Goal: Transaction & Acquisition: Obtain resource

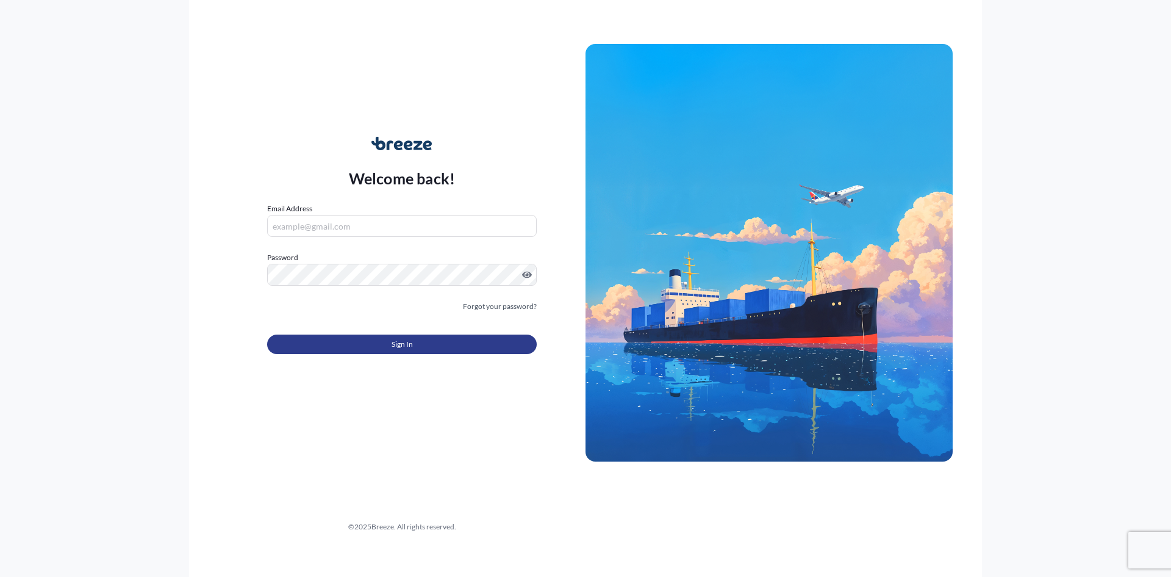
type input "[EMAIL_ADDRESS][DOMAIN_NAME]"
click at [428, 342] on button "Sign In" at bounding box center [402, 344] width 270 height 20
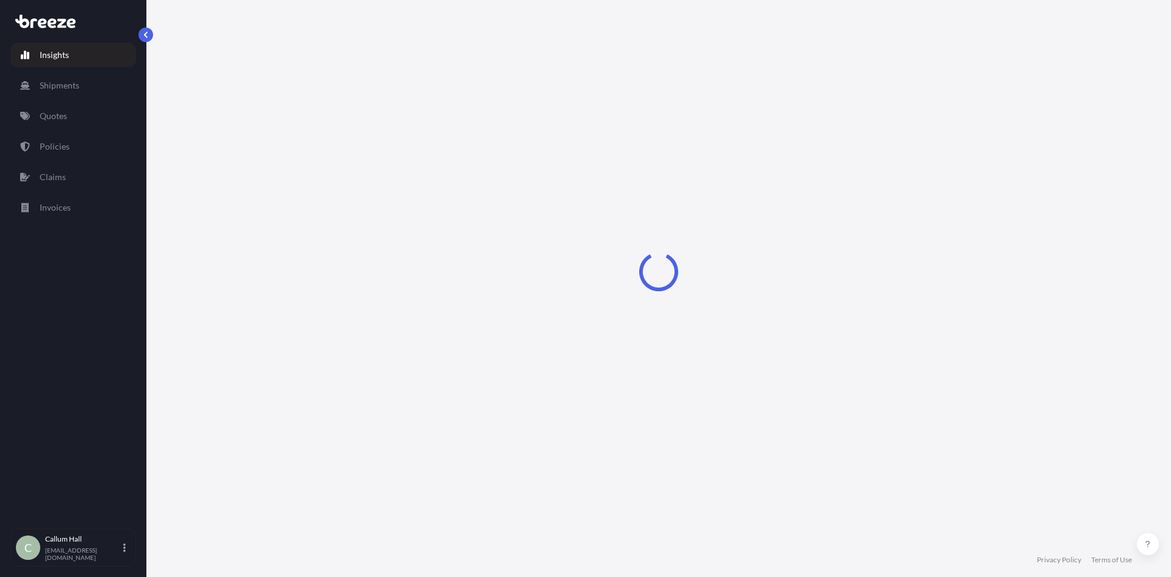
select select "2025"
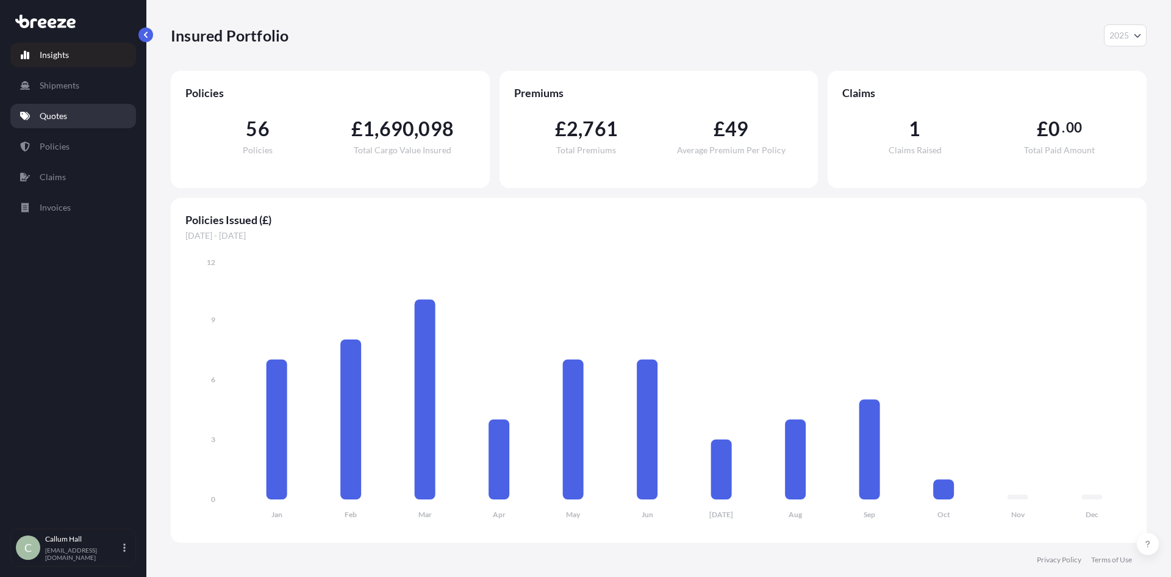
click at [60, 108] on link "Quotes" at bounding box center [73, 116] width 126 height 24
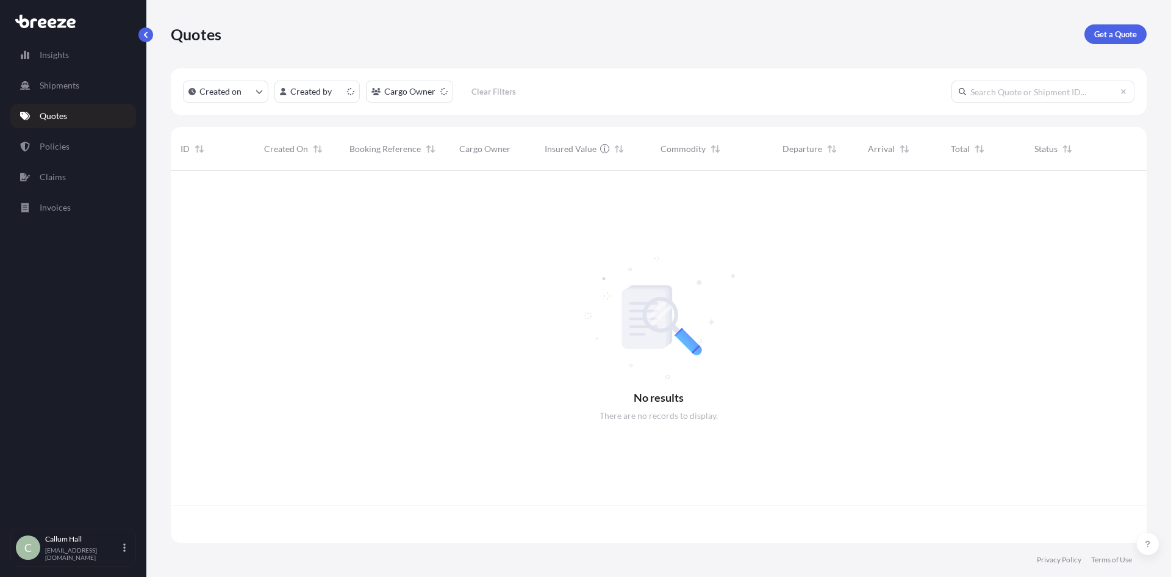
scroll to position [369, 967]
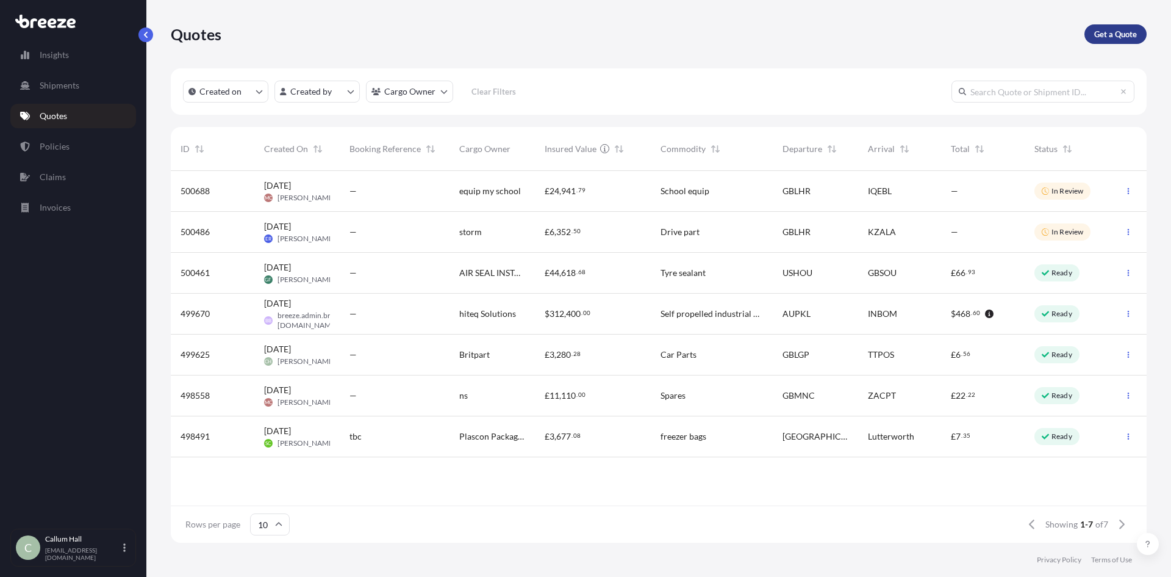
click at [1119, 31] on p "Get a Quote" at bounding box center [1116, 34] width 43 height 12
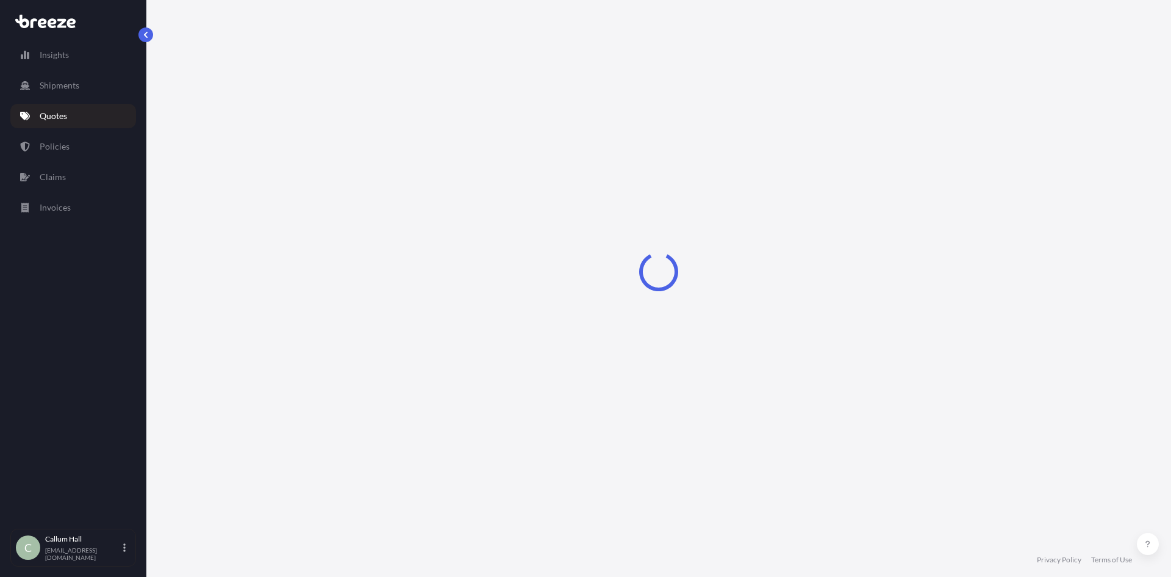
select select "Road"
select select "Sea"
select select "1"
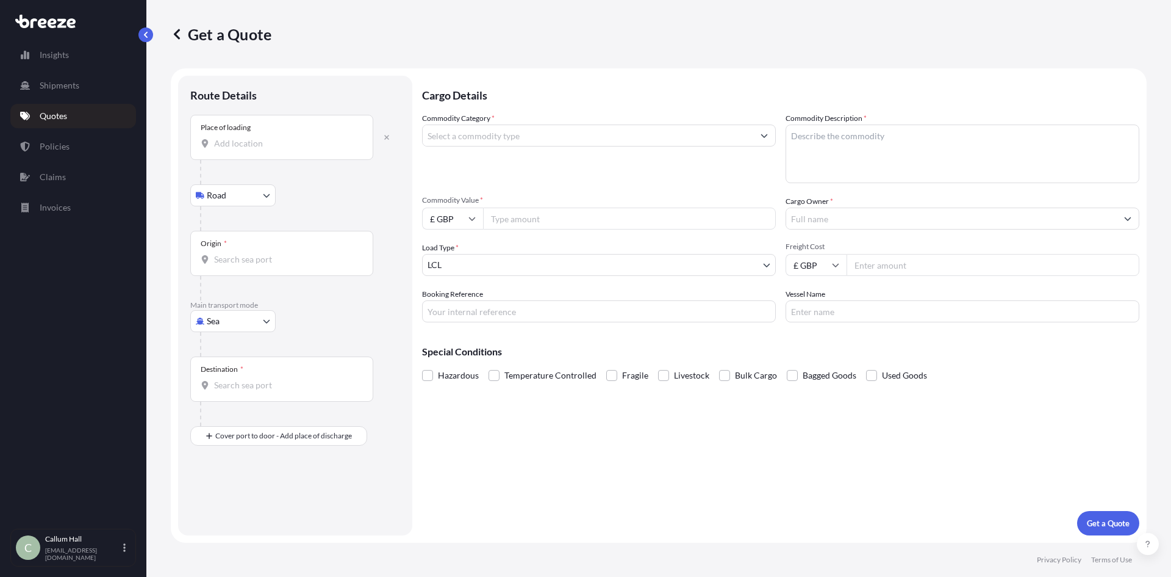
click at [258, 145] on input "Place of loading" at bounding box center [286, 143] width 144 height 12
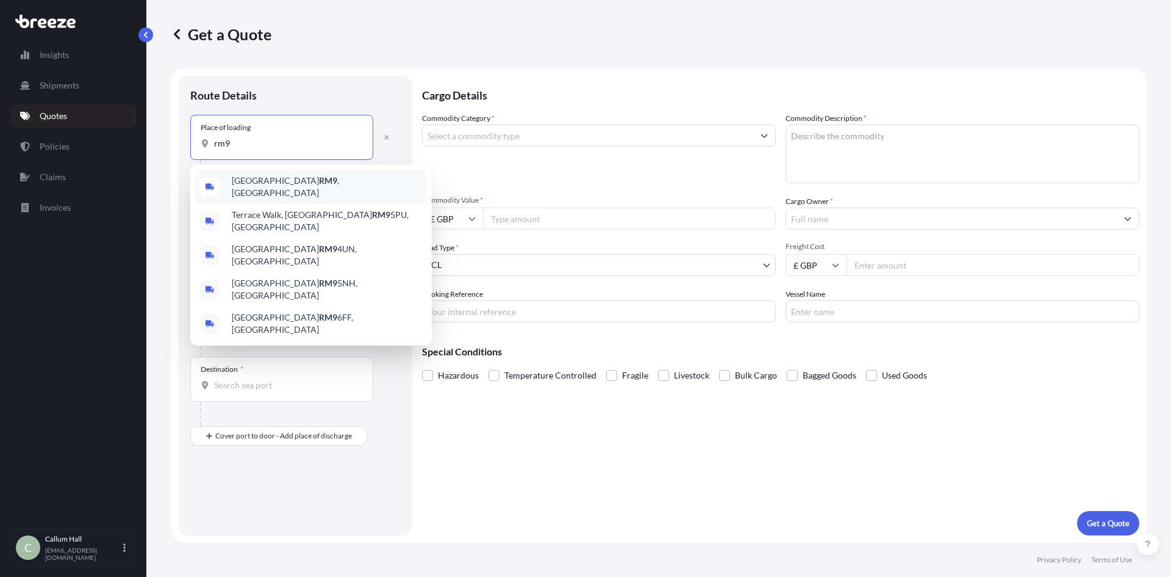
click at [331, 182] on div "Dagenham RM9 , [GEOGRAPHIC_DATA]" at bounding box center [311, 187] width 232 height 34
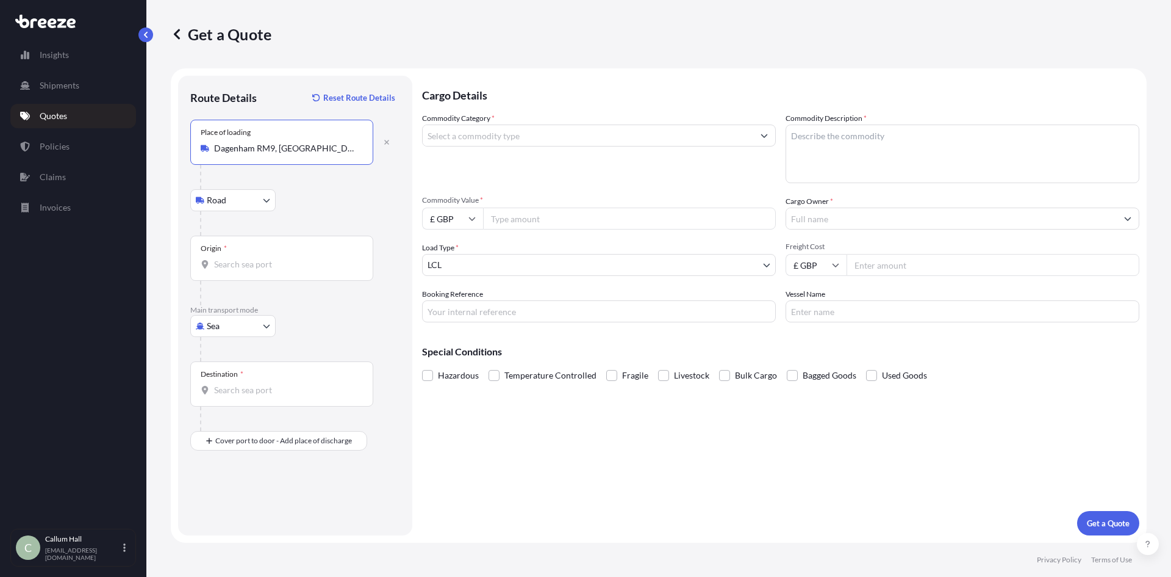
type input "Dagenham RM9, [GEOGRAPHIC_DATA]"
click at [251, 260] on input "Origin *" at bounding box center [286, 264] width 144 height 12
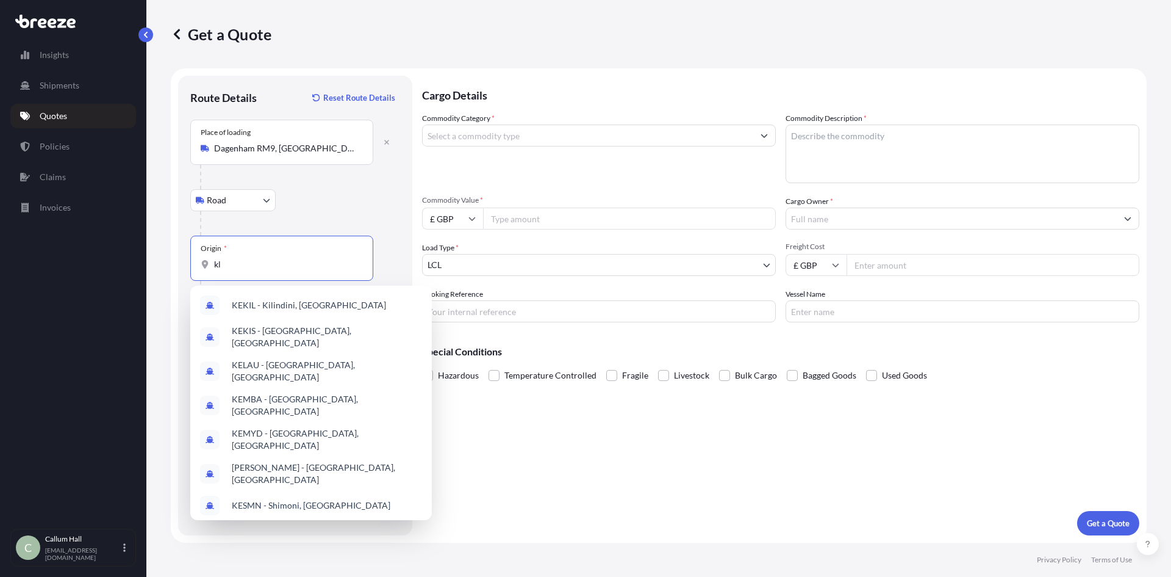
type input "k"
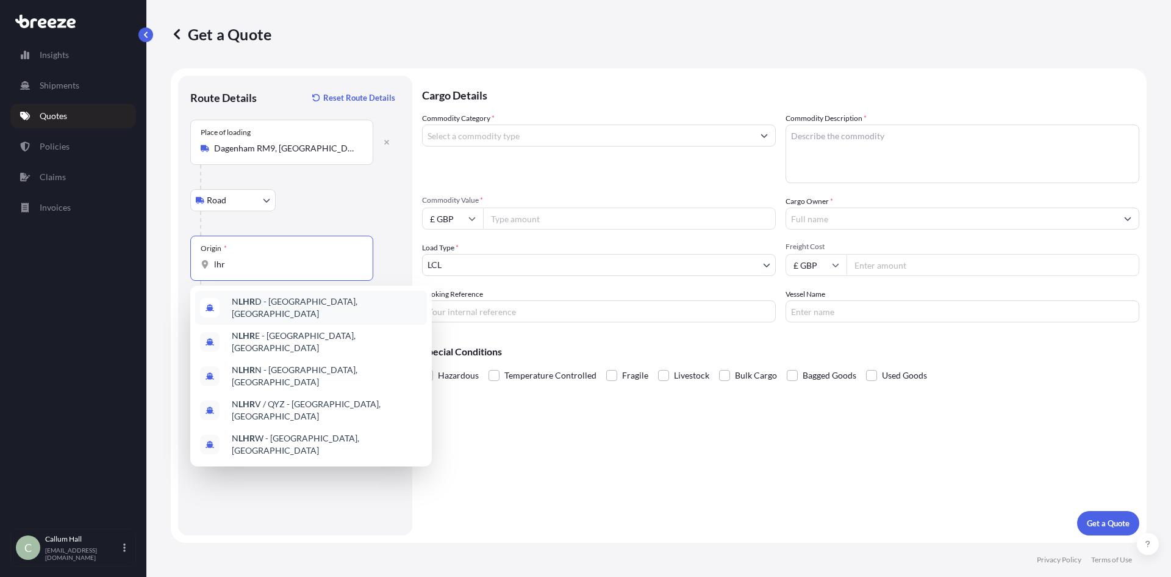
drag, startPoint x: 203, startPoint y: 270, endPoint x: 195, endPoint y: 269, distance: 8.6
click at [195, 269] on div "Origin * lhr" at bounding box center [281, 258] width 183 height 45
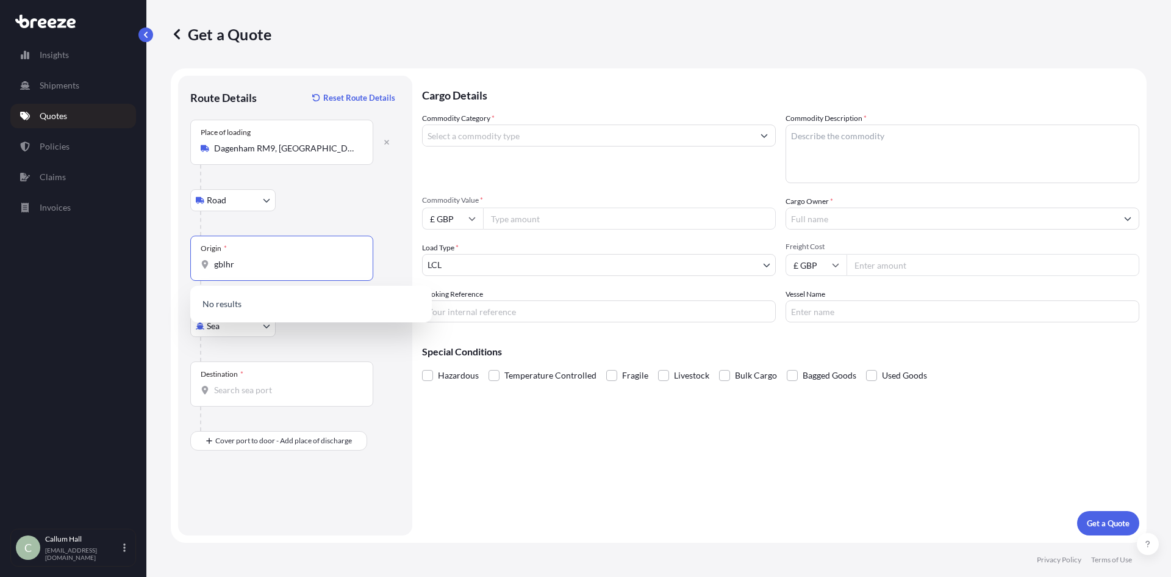
drag, startPoint x: 248, startPoint y: 268, endPoint x: 193, endPoint y: 274, distance: 55.3
click at [193, 274] on div "Origin * gblhr" at bounding box center [281, 258] width 183 height 45
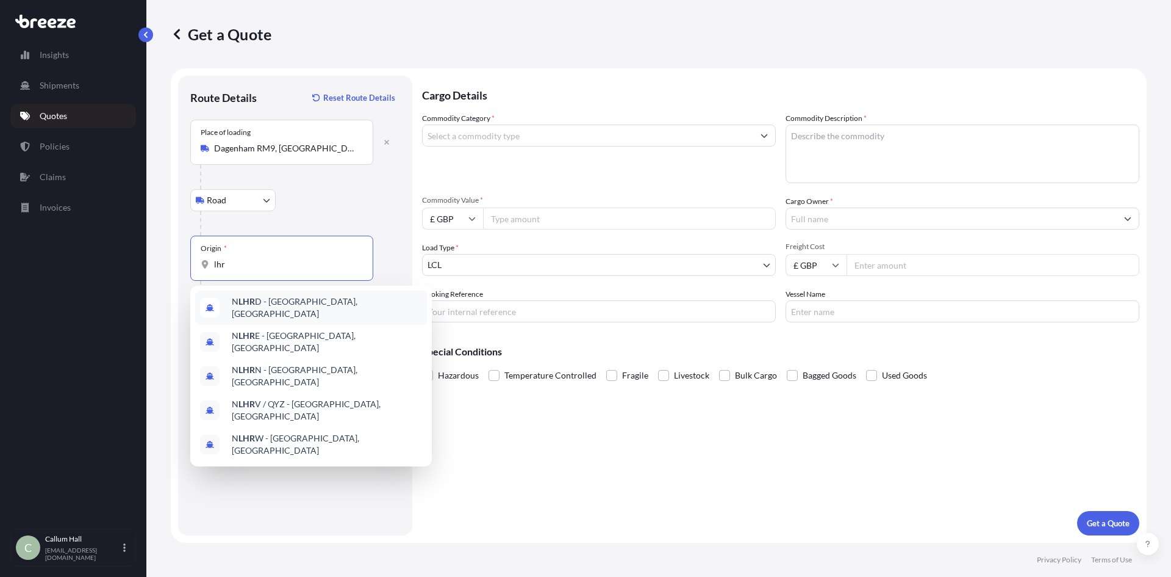
drag, startPoint x: 287, startPoint y: 264, endPoint x: 184, endPoint y: 264, distance: 103.7
click at [184, 264] on div "Route Details Reset Route Details Place of loading [GEOGRAPHIC_DATA] Rail Origi…" at bounding box center [295, 305] width 234 height 459
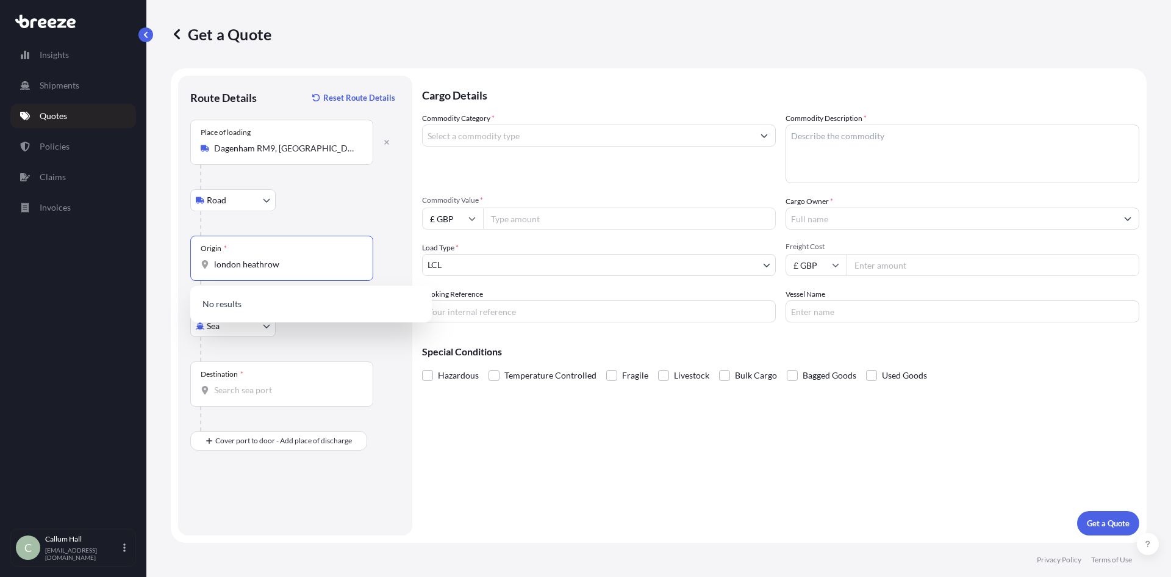
drag, startPoint x: 279, startPoint y: 264, endPoint x: 171, endPoint y: 268, distance: 107.5
click at [171, 268] on form "Route Details Reset Route Details Place of loading [GEOGRAPHIC_DATA] Road Road …" at bounding box center [659, 305] width 976 height 474
drag, startPoint x: 280, startPoint y: 259, endPoint x: 181, endPoint y: 272, distance: 100.2
click at [181, 272] on div "Route Details Reset Route Details Place of loading [GEOGRAPHIC_DATA] Rail Origi…" at bounding box center [295, 305] width 234 height 459
type input "heathrow"
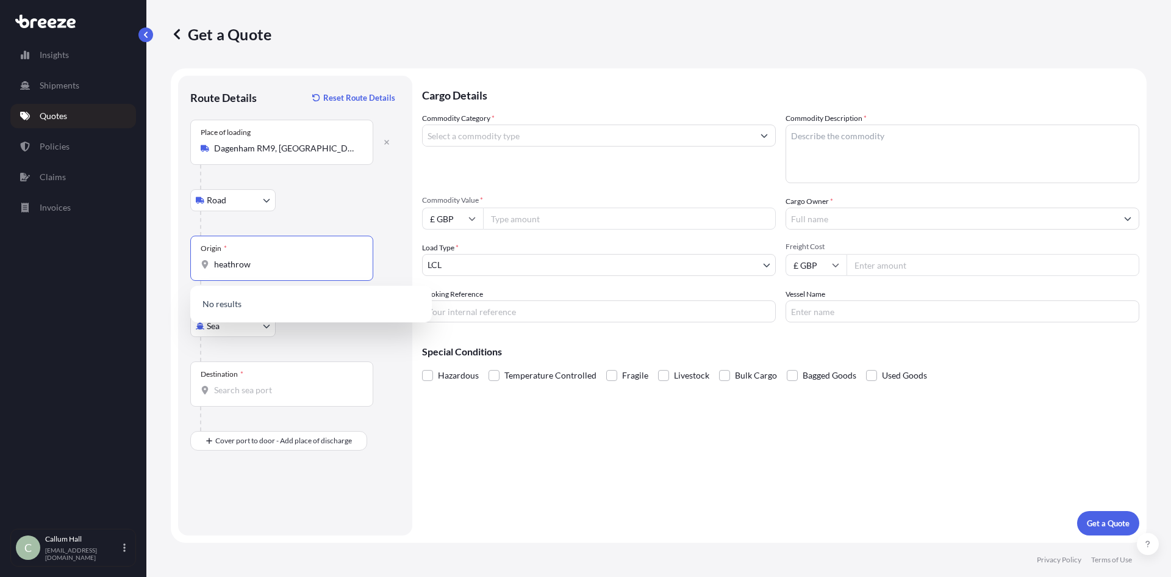
click at [370, 195] on div "Road Road Rail" at bounding box center [295, 200] width 210 height 22
click at [221, 326] on body "0 options available. Insights Shipments Quotes Policies Claims Invoices C [PERS…" at bounding box center [585, 288] width 1171 height 577
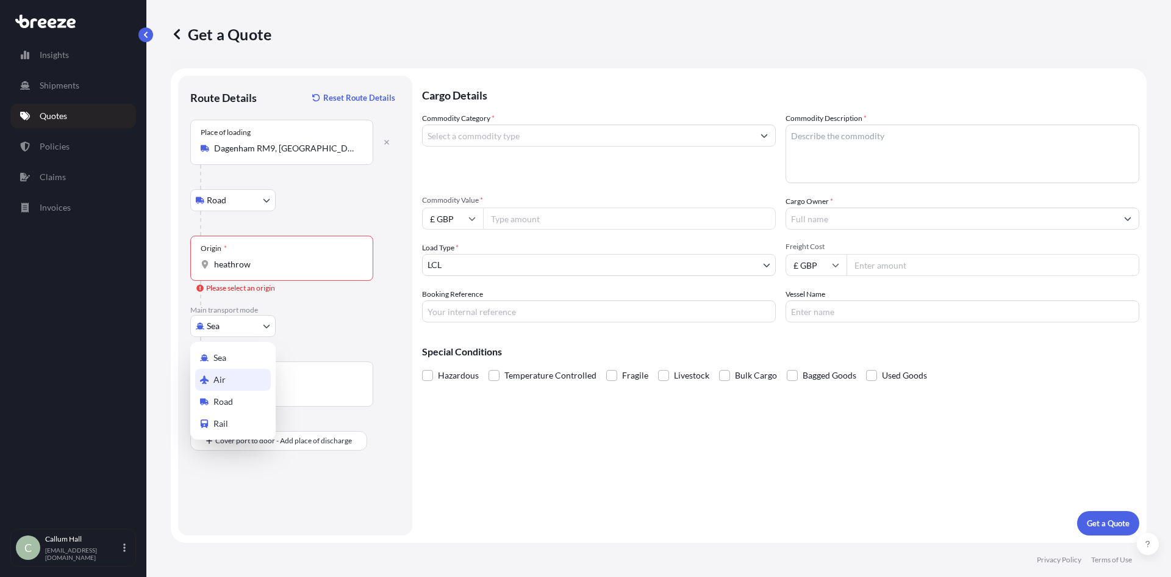
click at [241, 381] on div "Air" at bounding box center [233, 380] width 76 height 22
select select "Air"
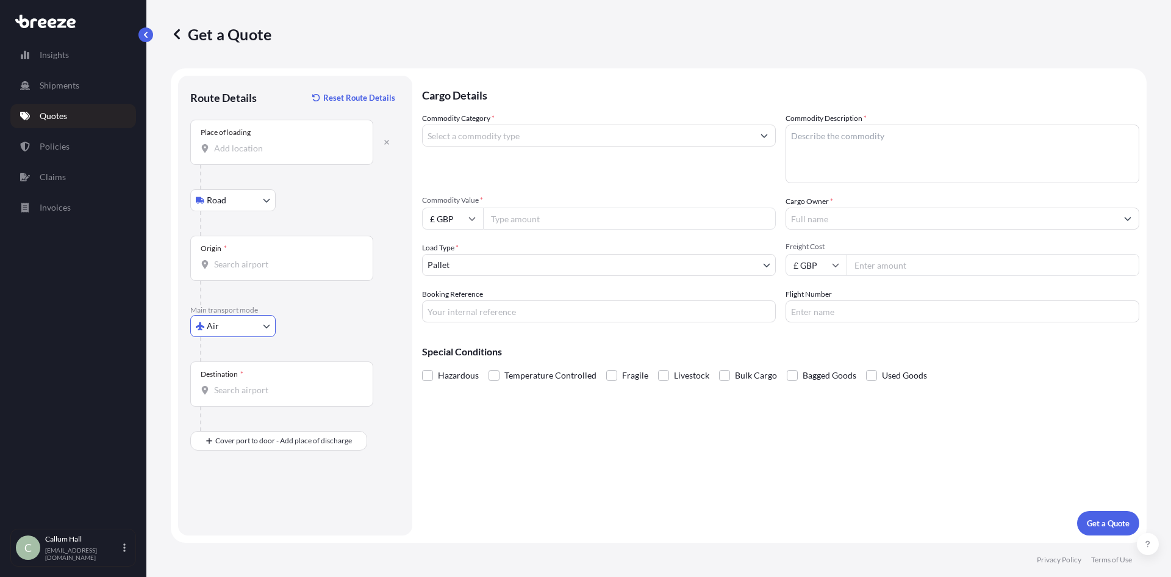
click at [252, 142] on input "Place of loading" at bounding box center [286, 148] width 144 height 12
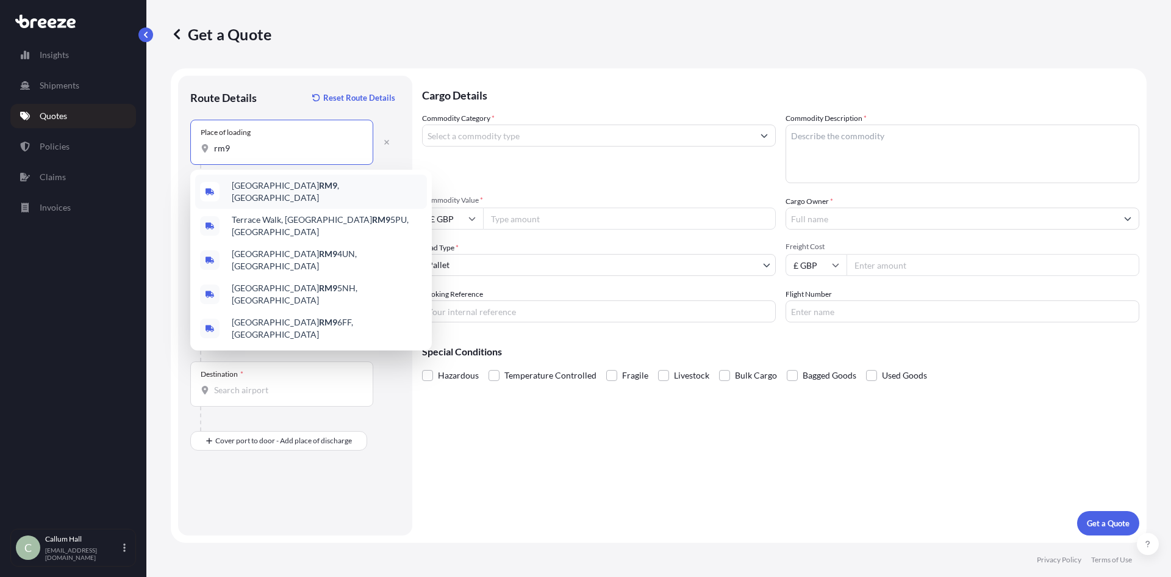
click at [319, 196] on div "Dagenham RM9 , [GEOGRAPHIC_DATA]" at bounding box center [311, 192] width 232 height 34
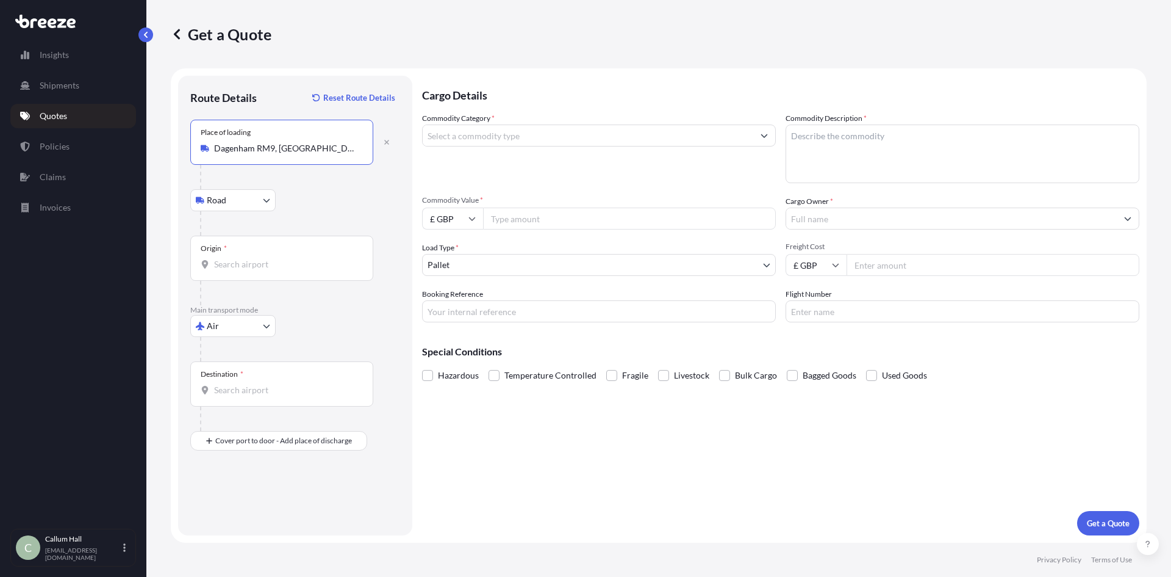
type input "Dagenham RM9, [GEOGRAPHIC_DATA]"
click at [267, 266] on input "Origin *" at bounding box center [286, 264] width 144 height 12
click at [301, 303] on span "GB LHR - Heathrow Apt/[GEOGRAPHIC_DATA], [GEOGRAPHIC_DATA]" at bounding box center [327, 307] width 190 height 24
type input "GBLHR - Heathrow Apt/[GEOGRAPHIC_DATA], [GEOGRAPHIC_DATA]"
click at [266, 387] on input "Destination *" at bounding box center [286, 390] width 144 height 12
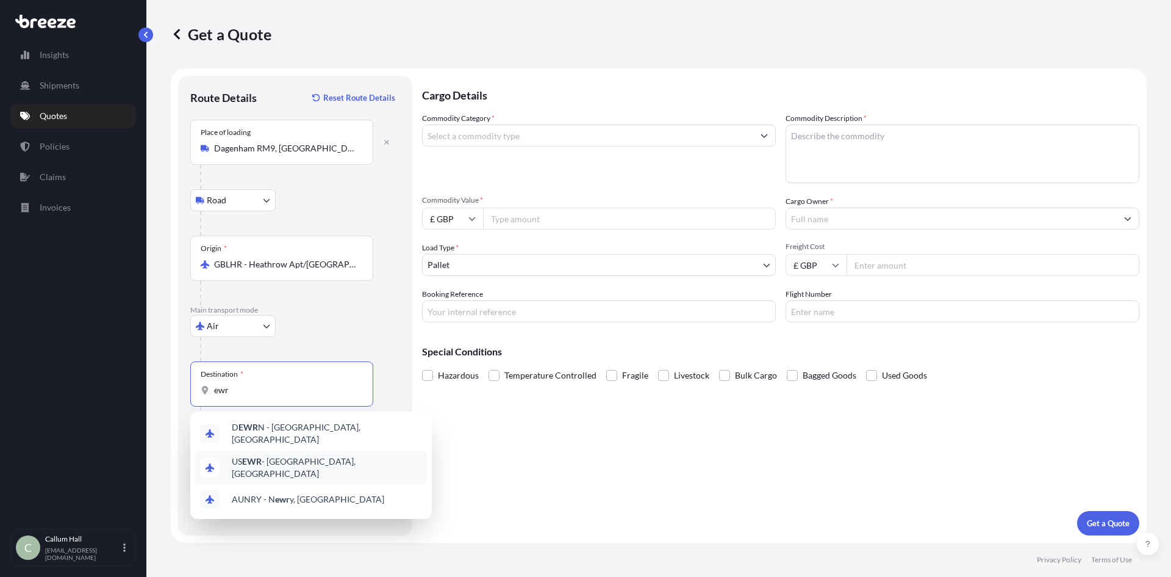
click at [317, 458] on span "US EWR - [GEOGRAPHIC_DATA], [GEOGRAPHIC_DATA]" at bounding box center [327, 467] width 190 height 24
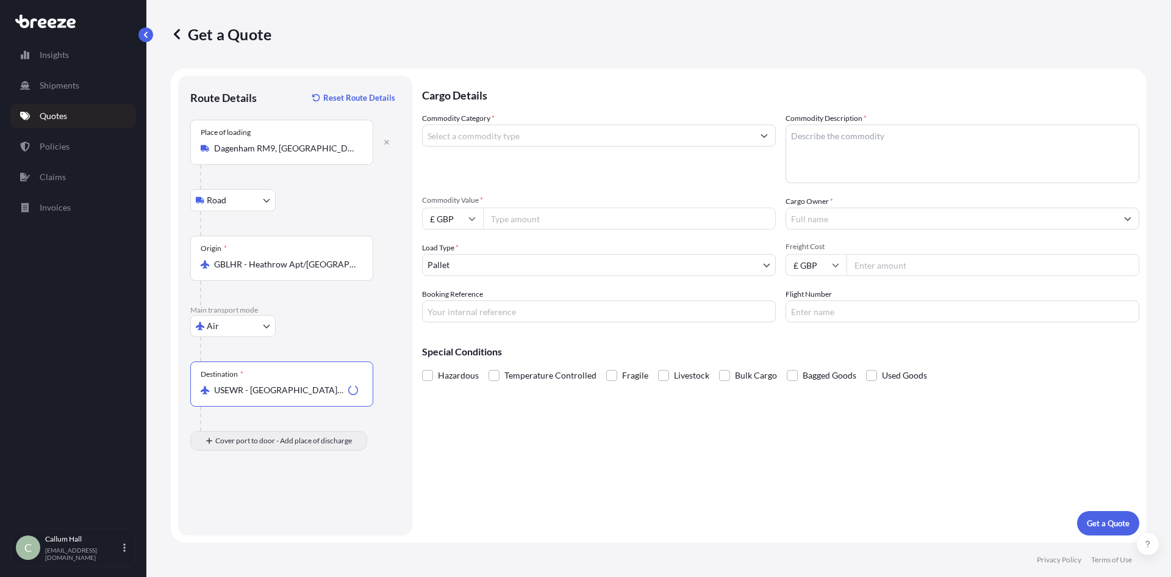
type input "USEWR - [GEOGRAPHIC_DATA], [GEOGRAPHIC_DATA]"
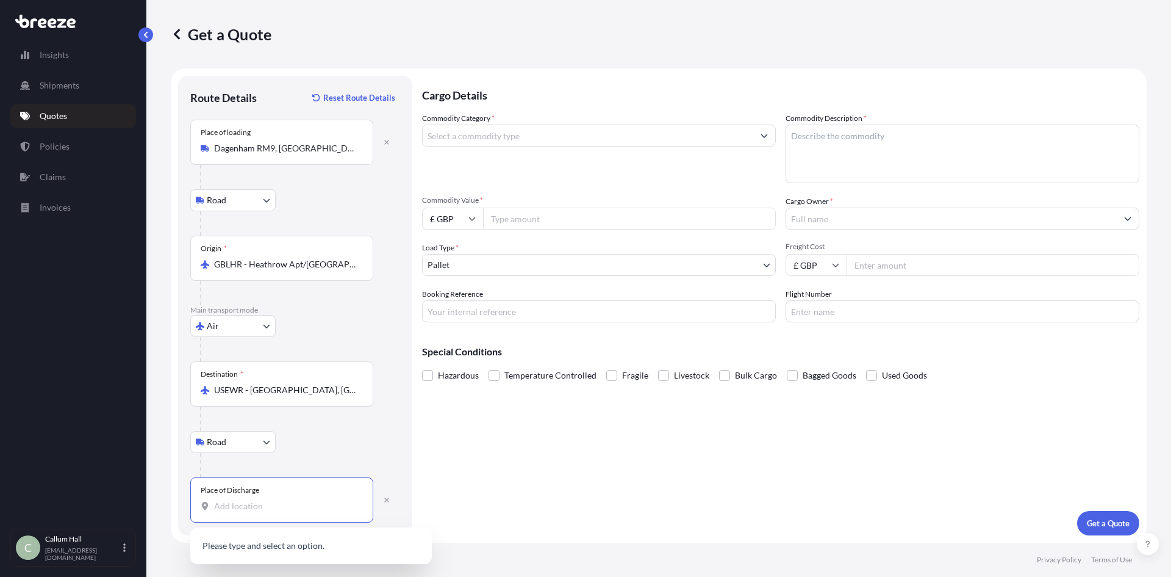
click at [262, 506] on input "Place of Discharge" at bounding box center [286, 506] width 144 height 12
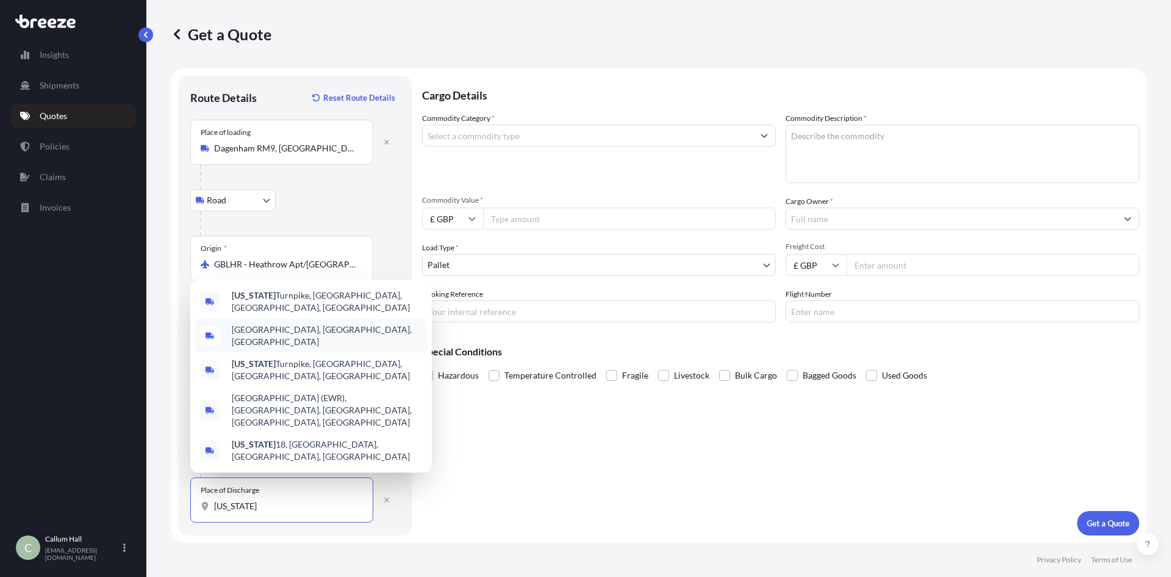
click at [341, 340] on div "[GEOGRAPHIC_DATA], [GEOGRAPHIC_DATA], [GEOGRAPHIC_DATA]" at bounding box center [311, 335] width 232 height 34
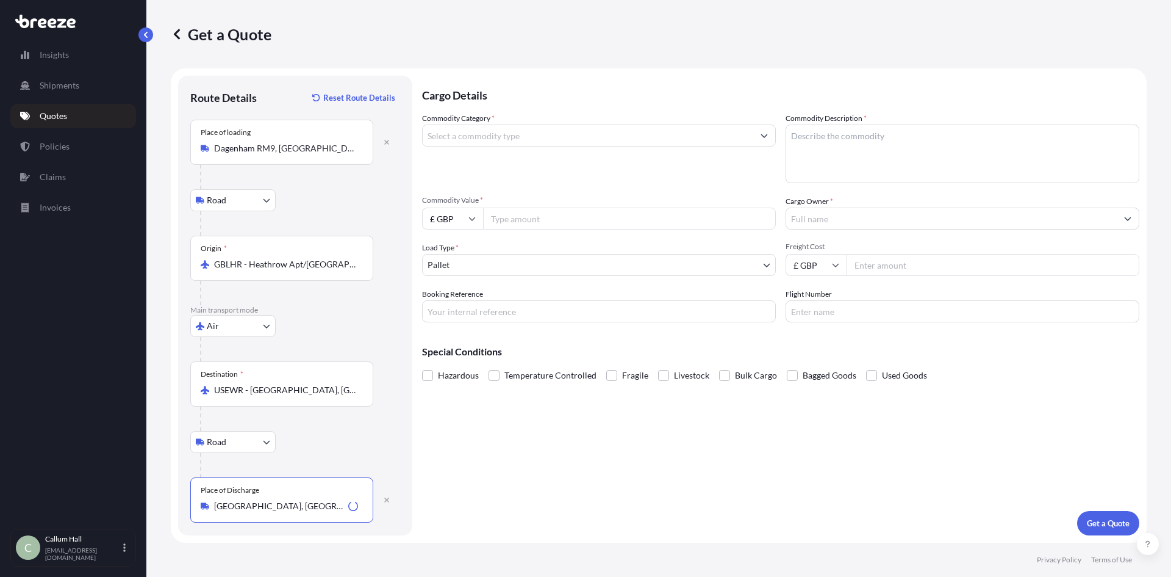
type input "[GEOGRAPHIC_DATA], [GEOGRAPHIC_DATA], [GEOGRAPHIC_DATA]"
click at [517, 137] on input "Commodity Category *" at bounding box center [588, 135] width 331 height 22
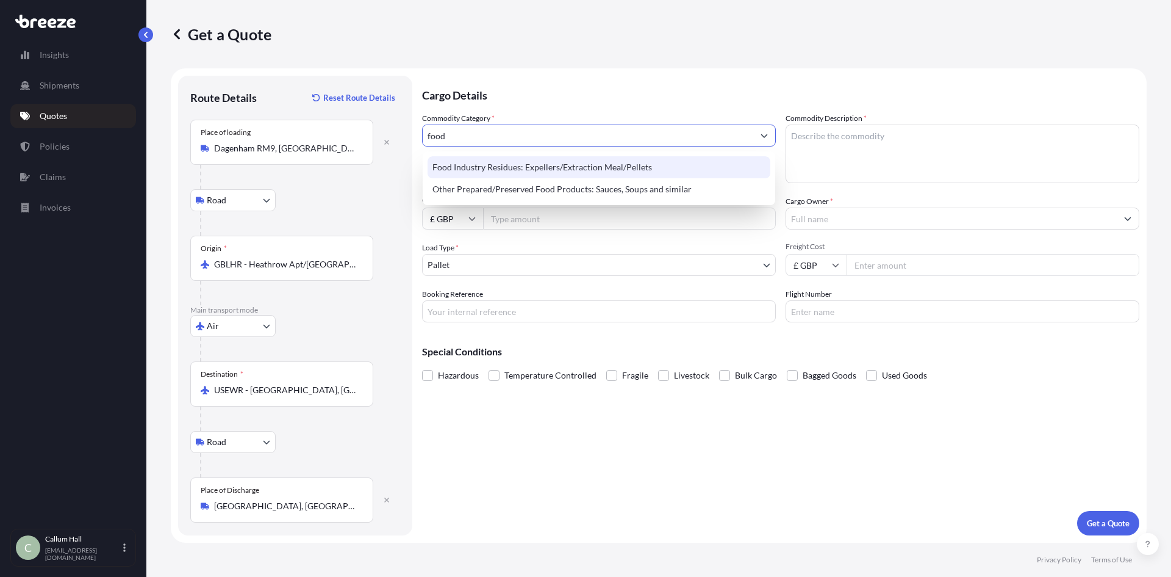
drag, startPoint x: 488, startPoint y: 135, endPoint x: 405, endPoint y: 139, distance: 83.7
click at [405, 139] on form "Route Details Reset Route Details Place of loading [GEOGRAPHIC_DATA] Road Road …" at bounding box center [659, 305] width 976 height 474
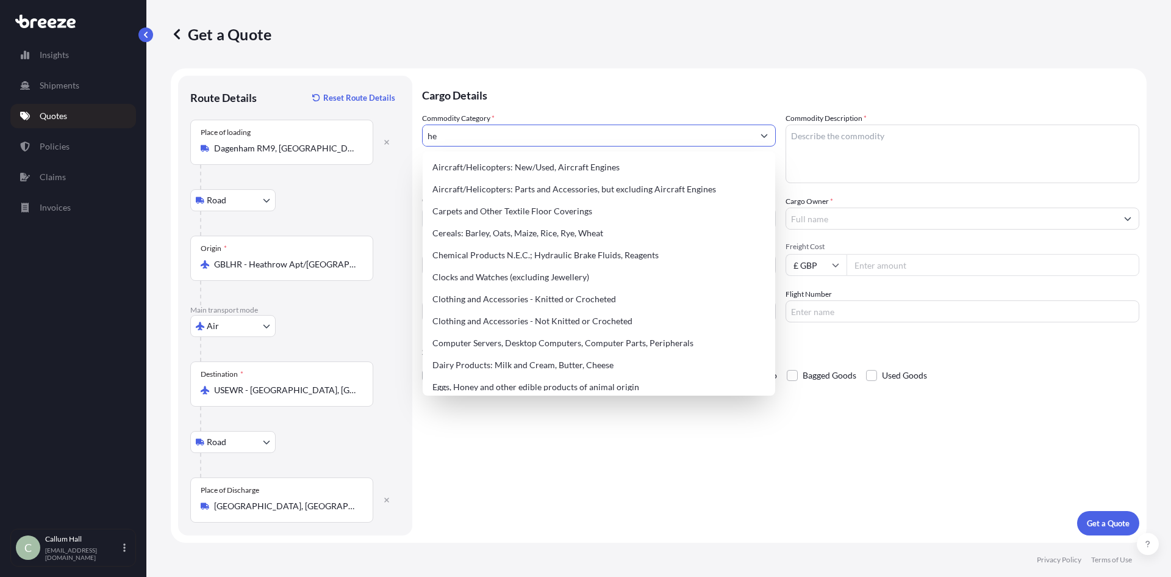
type input "h"
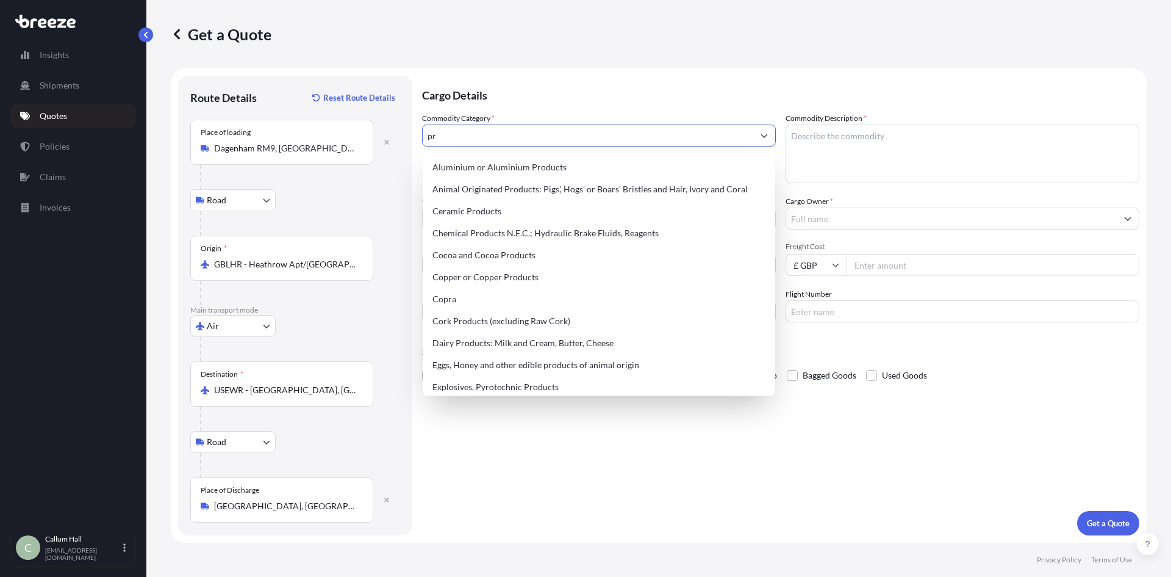
type input "p"
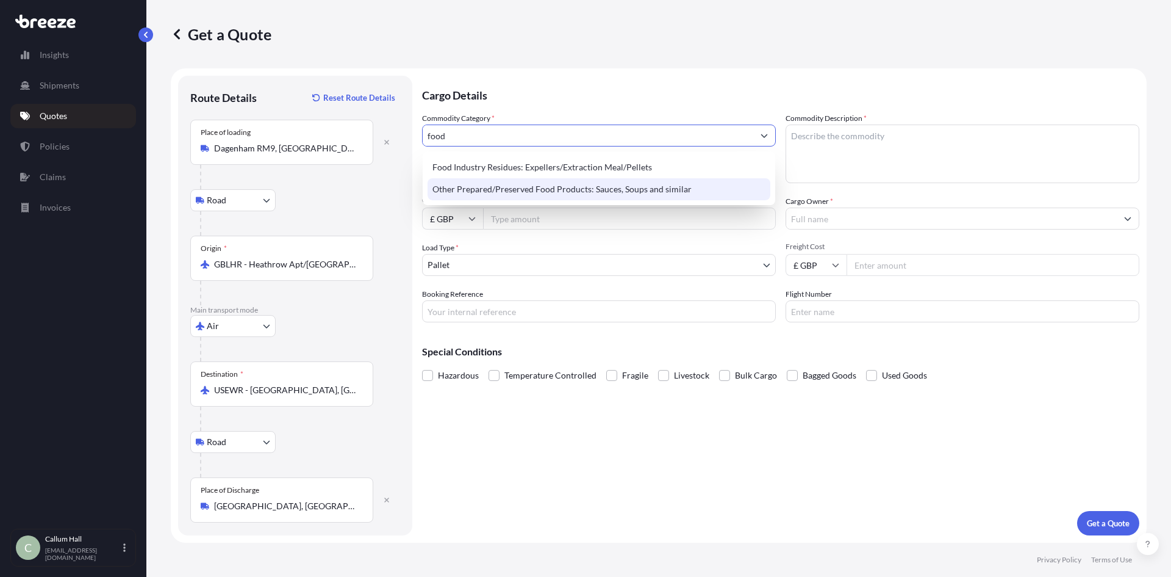
click at [553, 188] on div "Other Prepared/Preserved Food Products: Sauces, Soups and similar" at bounding box center [599, 189] width 343 height 22
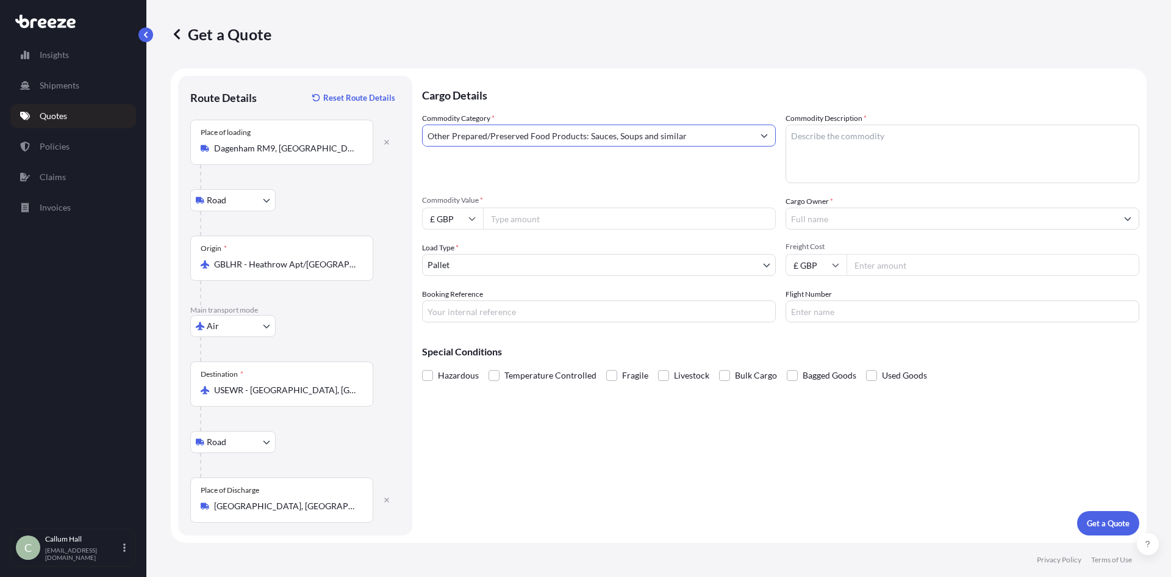
type input "Other Prepared/Preserved Food Products: Sauces, Soups and similar"
click at [525, 225] on input "Commodity Value *" at bounding box center [629, 218] width 293 height 22
type input "13171.20"
click at [465, 225] on input "£ GBP" at bounding box center [452, 218] width 61 height 22
click at [461, 301] on div "$ USD" at bounding box center [452, 303] width 51 height 23
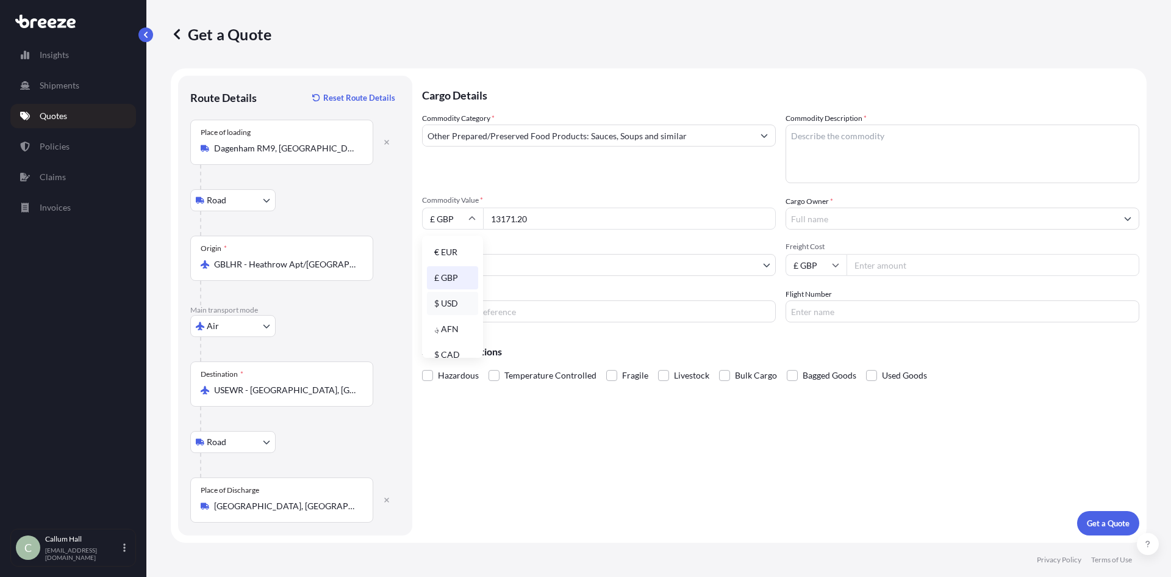
type input "$ USD"
click at [843, 140] on textarea "Commodity Description *" at bounding box center [963, 153] width 354 height 59
type textarea "S"
type textarea "Metabolic Health blend"
click at [838, 220] on input "Cargo Owner *" at bounding box center [951, 218] width 331 height 22
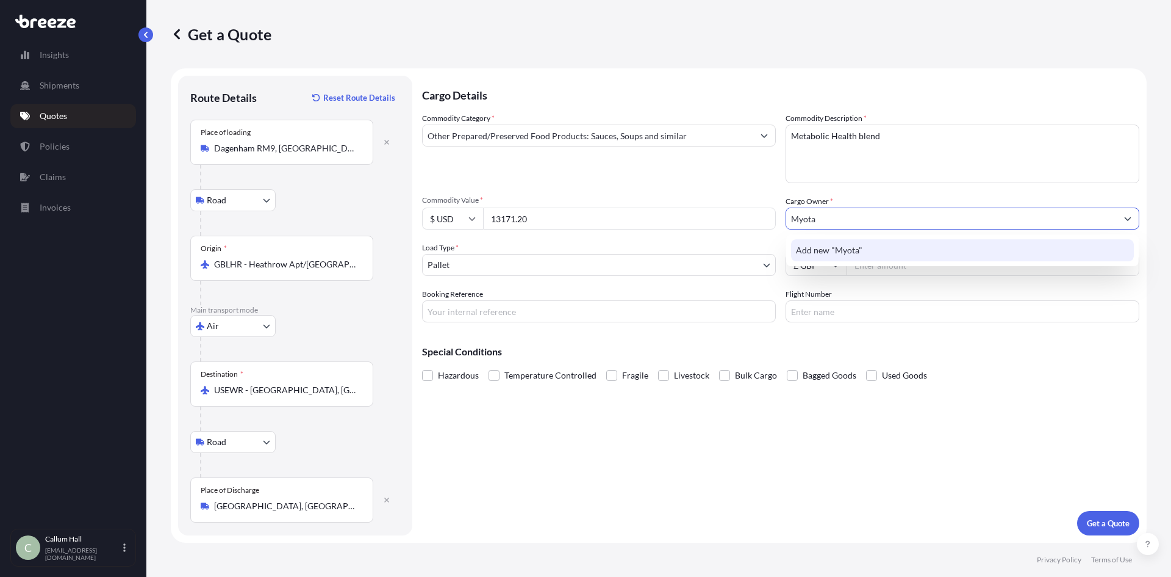
click at [861, 251] on span "Add new "Myota"" at bounding box center [829, 250] width 67 height 12
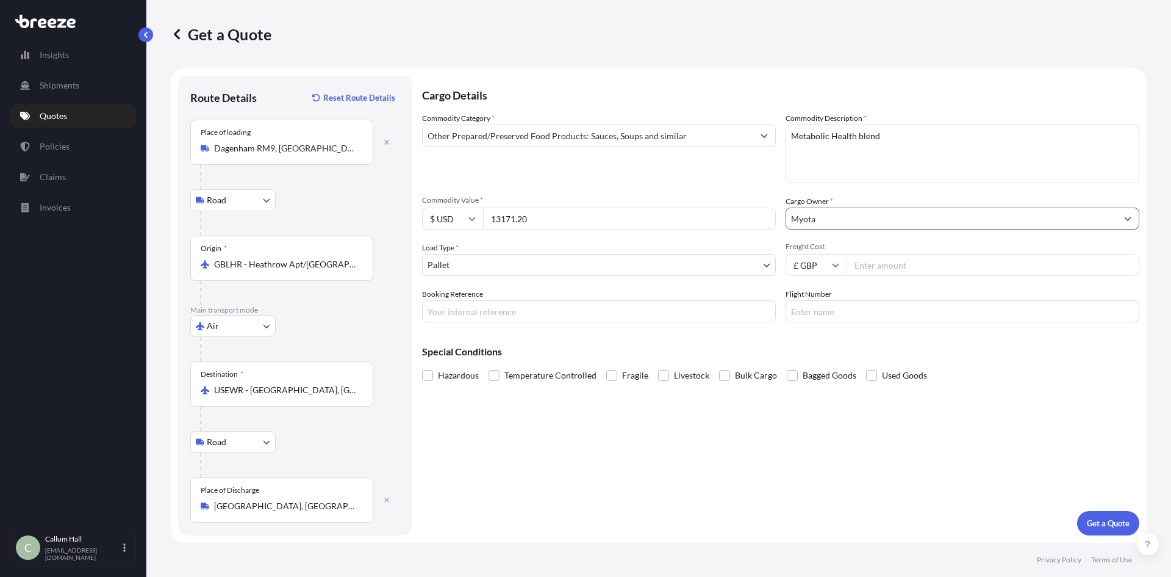
type input "Myota"
click at [880, 269] on input "Freight Cost" at bounding box center [993, 265] width 293 height 22
click at [885, 257] on input "Freight Cost" at bounding box center [993, 265] width 293 height 22
type input "2471.00"
click at [589, 311] on input "Booking Reference" at bounding box center [599, 311] width 354 height 22
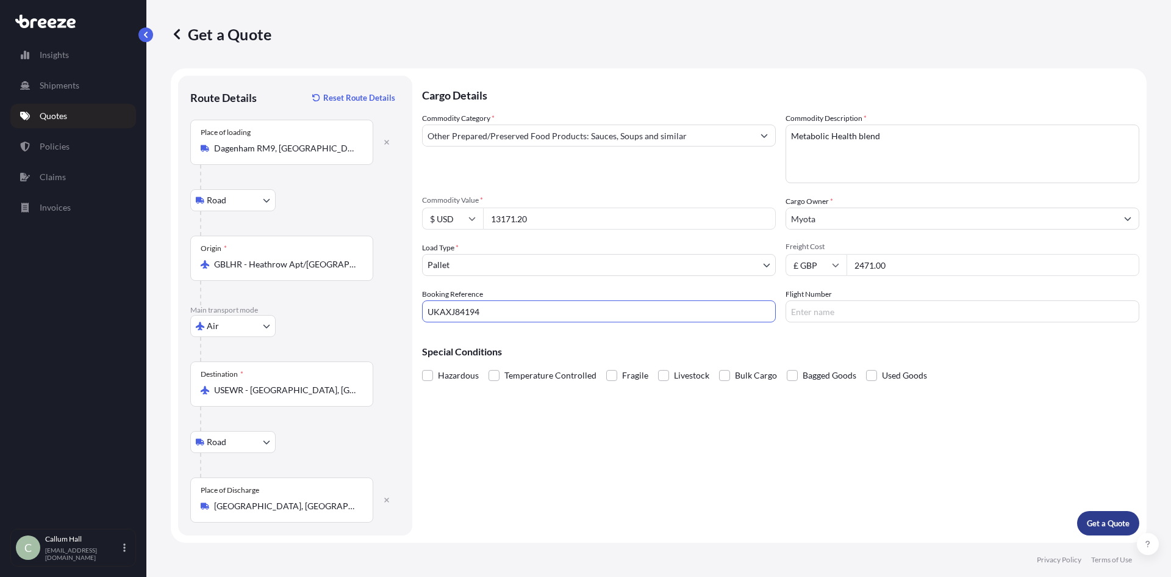
type input "UKAXJ84194"
click at [1081, 517] on button "Get a Quote" at bounding box center [1109, 523] width 62 height 24
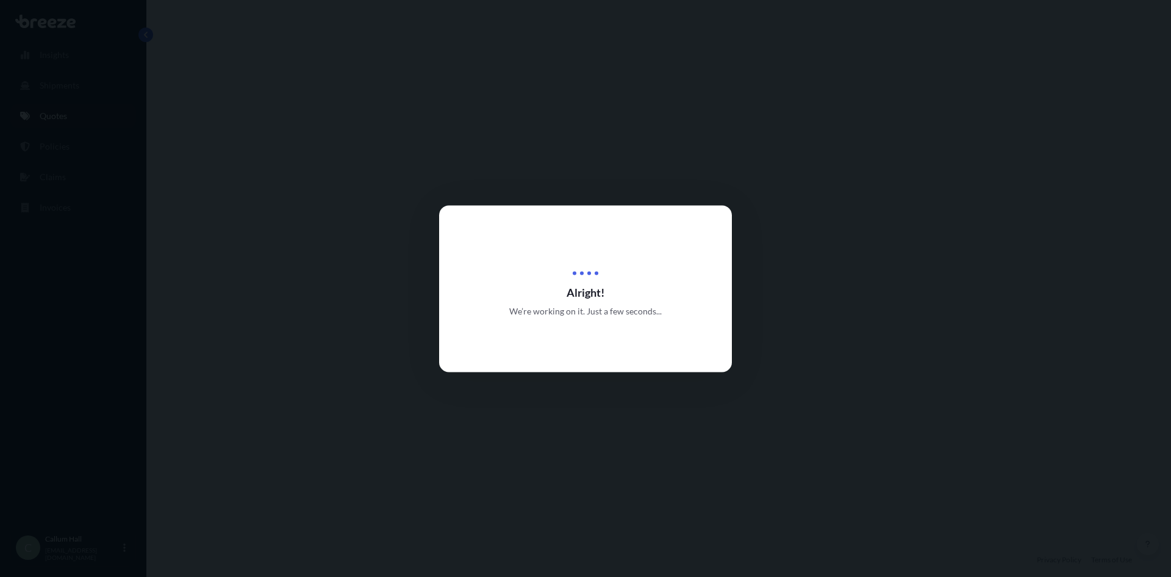
select select "Road"
select select "Air"
select select "Road"
select select "1"
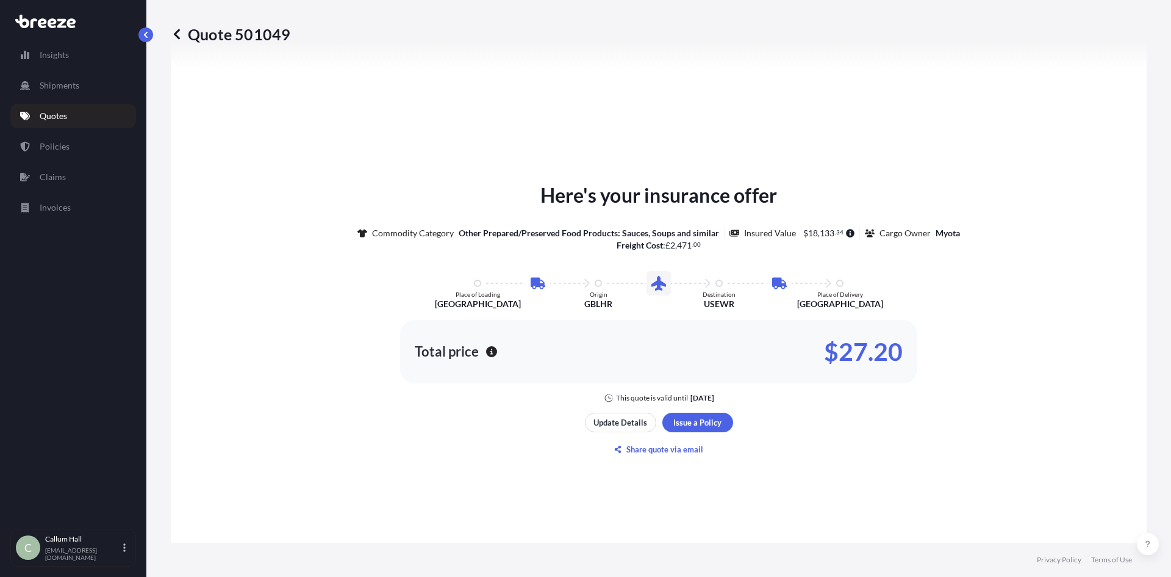
scroll to position [621, 0]
